Goal: Task Accomplishment & Management: Find specific page/section

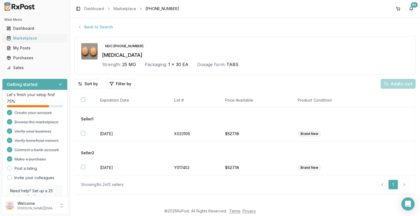
click at [39, 39] on div "Marketplace" at bounding box center [35, 38] width 57 height 5
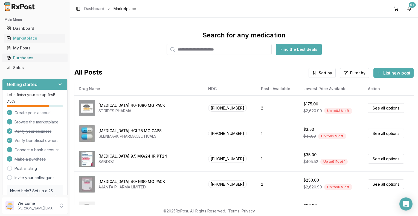
click at [30, 59] on div "Purchases" at bounding box center [35, 57] width 57 height 5
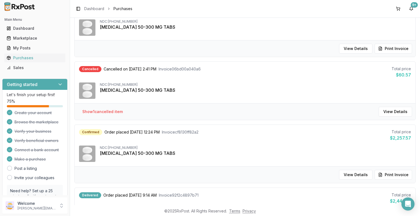
scroll to position [55, 0]
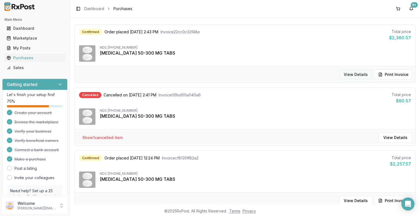
click at [359, 74] on button "View Details" at bounding box center [355, 75] width 33 height 10
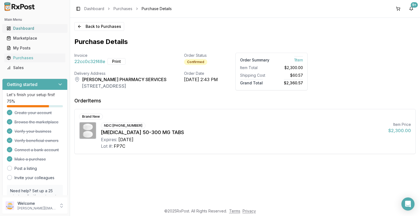
click at [32, 29] on div "Dashboard" at bounding box center [35, 28] width 57 height 5
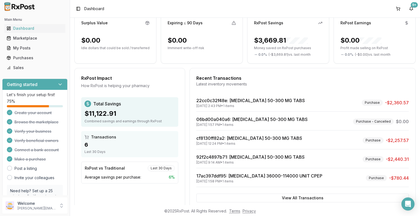
scroll to position [67, 0]
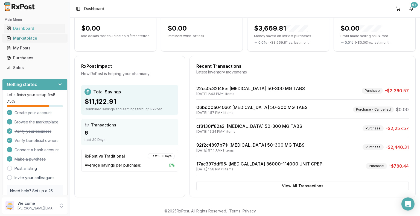
click at [34, 37] on div "Marketplace" at bounding box center [35, 38] width 57 height 5
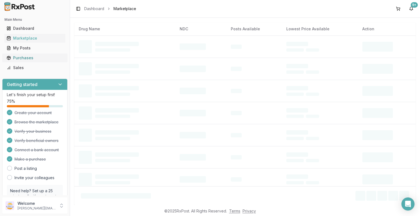
scroll to position [45, 0]
click at [30, 58] on div "Purchases" at bounding box center [35, 57] width 57 height 5
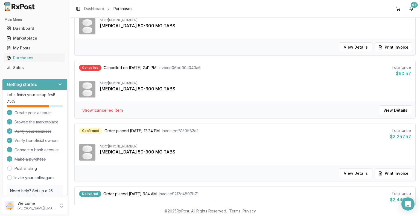
scroll to position [27, 0]
